Goal: Transaction & Acquisition: Download file/media

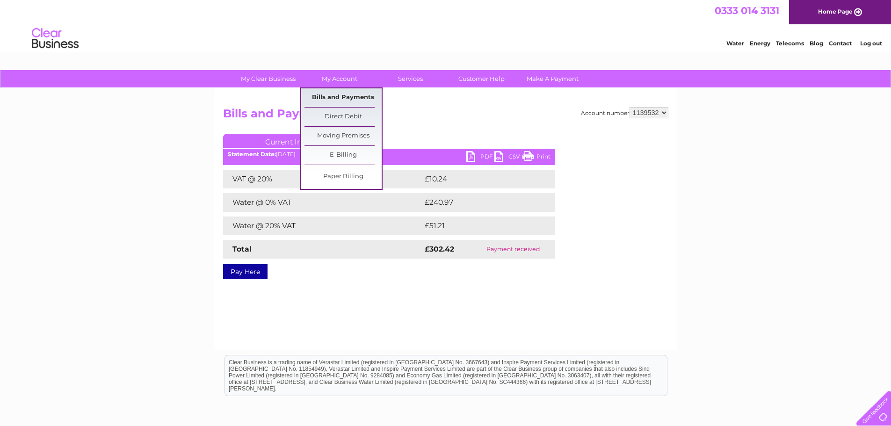
click at [334, 94] on link "Bills and Payments" at bounding box center [342, 97] width 77 height 19
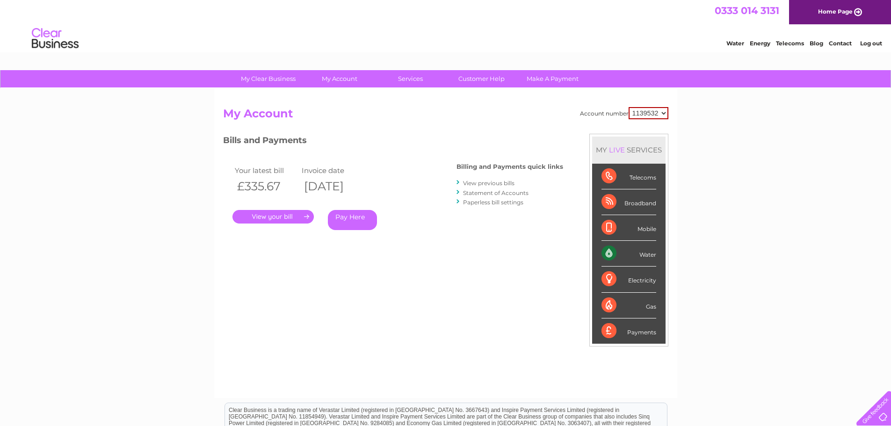
click at [285, 210] on link "." at bounding box center [272, 217] width 81 height 14
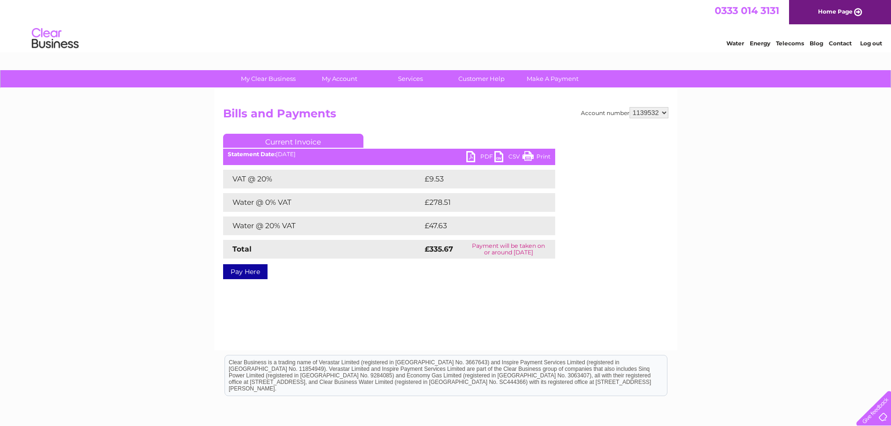
click at [475, 159] on link "PDF" at bounding box center [480, 158] width 28 height 14
